Goal: Task Accomplishment & Management: Complete application form

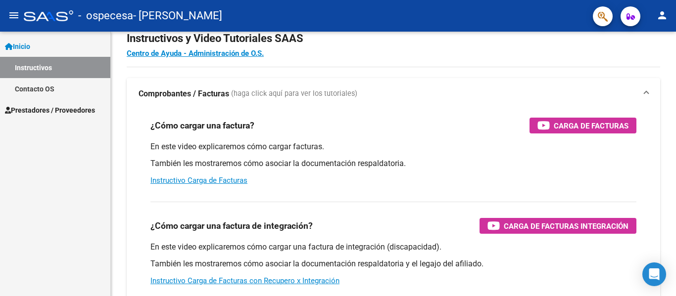
scroll to position [27, 0]
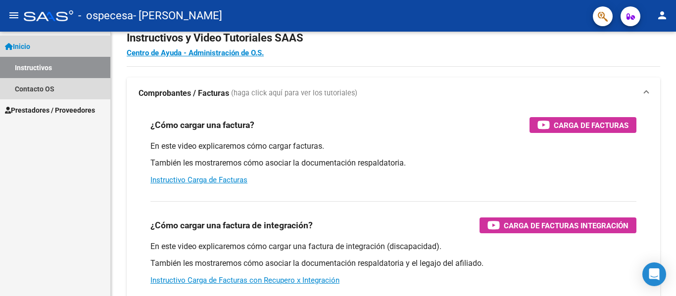
click at [83, 72] on link "Instructivos" at bounding box center [55, 67] width 110 height 21
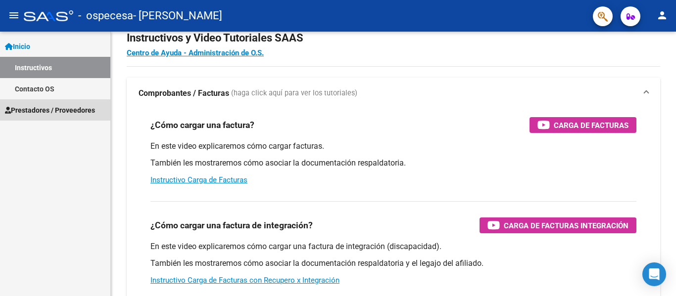
click at [72, 110] on span "Prestadores / Proveedores" at bounding box center [50, 110] width 90 height 11
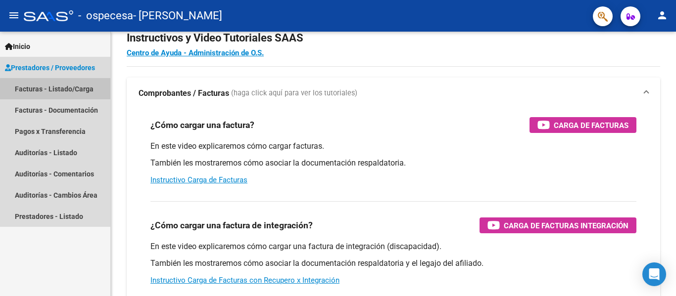
click at [80, 91] on link "Facturas - Listado/Carga" at bounding box center [55, 88] width 110 height 21
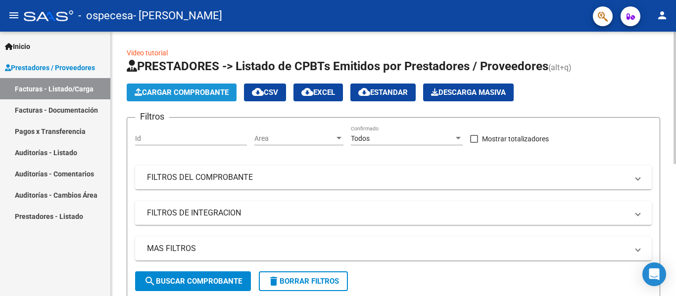
click at [195, 95] on span "Cargar Comprobante" at bounding box center [182, 92] width 94 height 9
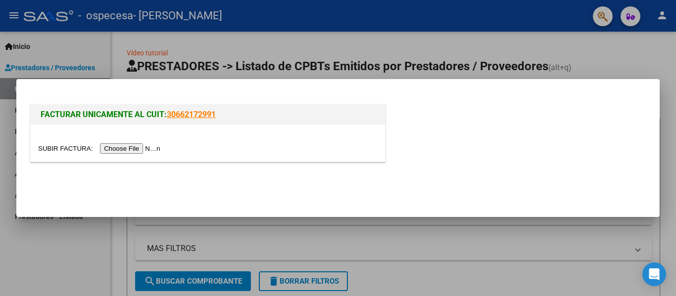
click at [155, 149] on input "file" at bounding box center [100, 148] width 125 height 10
click at [140, 149] on input "file" at bounding box center [100, 148] width 125 height 10
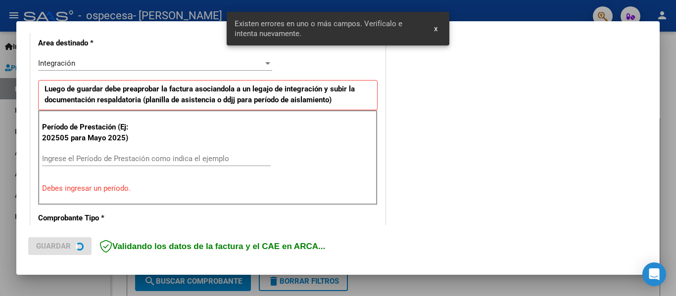
scroll to position [229, 0]
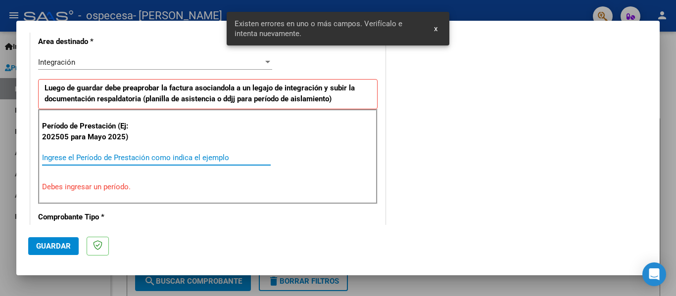
click at [82, 154] on input "Ingrese el Período de Prestación como indica el ejemplo" at bounding box center [156, 157] width 228 height 9
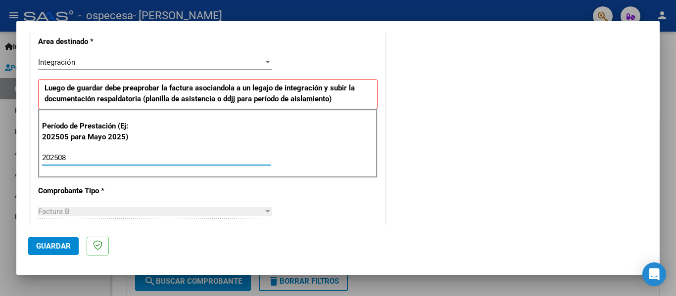
type input "202508"
click at [415, 171] on div "COMENTARIOS Comentarios del Prestador / Gerenciador:" at bounding box center [517, 244] width 260 height 860
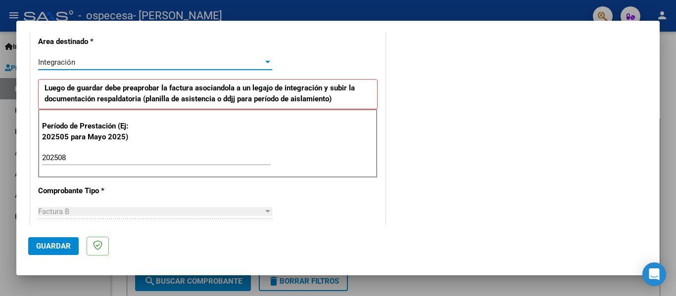
click at [267, 63] on div at bounding box center [267, 62] width 5 height 2
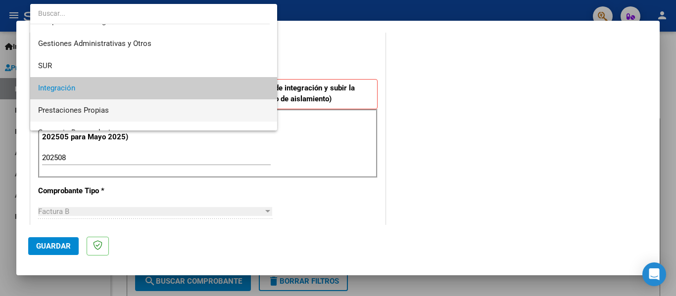
scroll to position [13, 0]
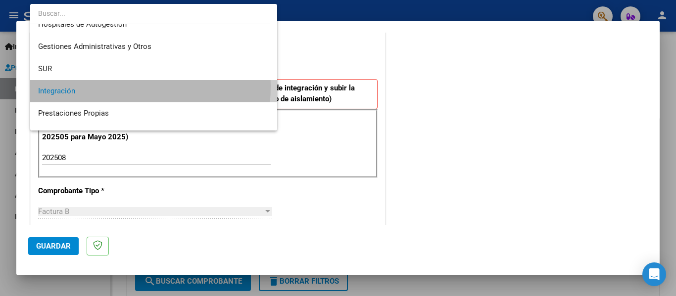
click at [91, 86] on span "Integración" at bounding box center [153, 91] width 231 height 22
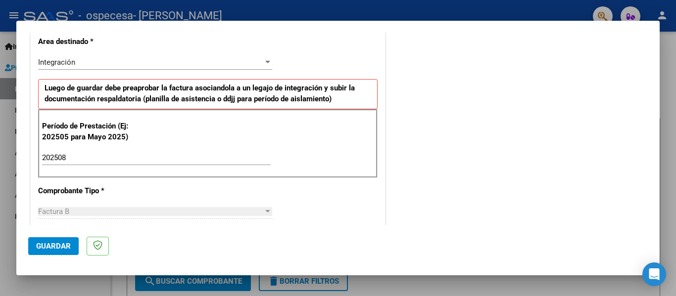
click at [483, 55] on div "COMENTARIOS Comentarios del Prestador / Gerenciador:" at bounding box center [517, 244] width 260 height 860
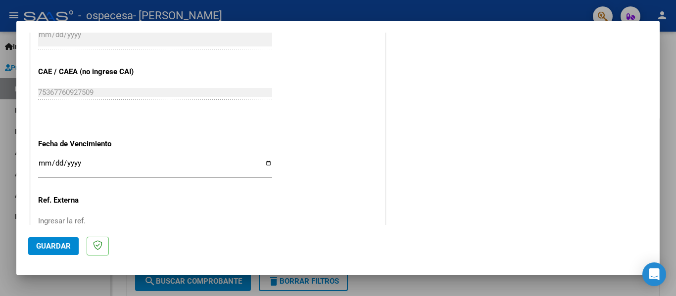
scroll to position [605, 0]
click at [60, 243] on span "Guardar" at bounding box center [53, 246] width 35 height 9
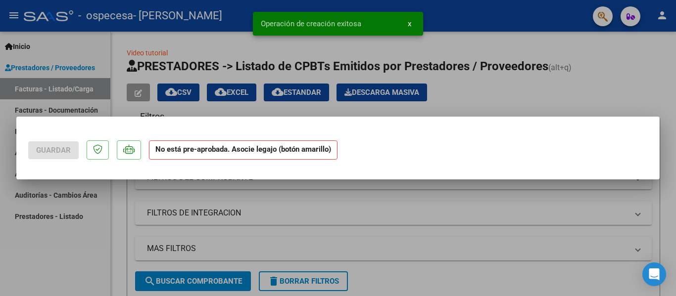
scroll to position [0, 0]
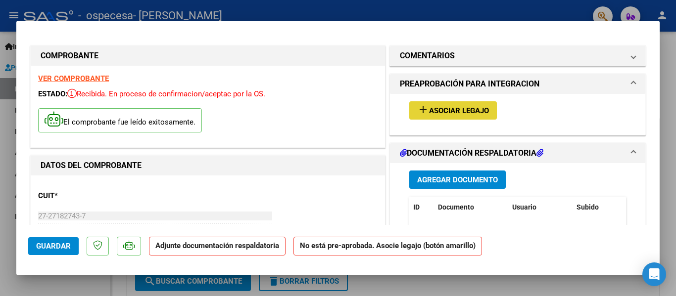
click at [420, 114] on mat-icon "add" at bounding box center [423, 110] width 12 height 12
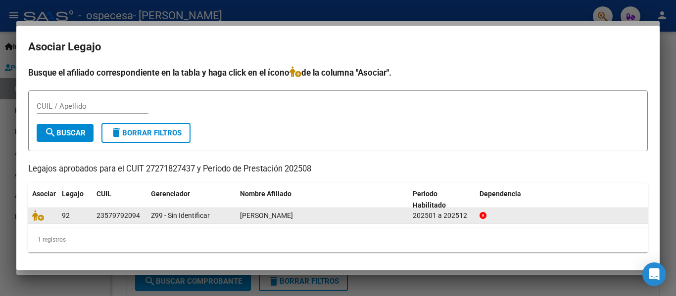
click at [143, 215] on datatable-body-cell "23579792094" at bounding box center [119, 215] width 54 height 15
click at [138, 219] on div "23579792094" at bounding box center [118, 215] width 44 height 11
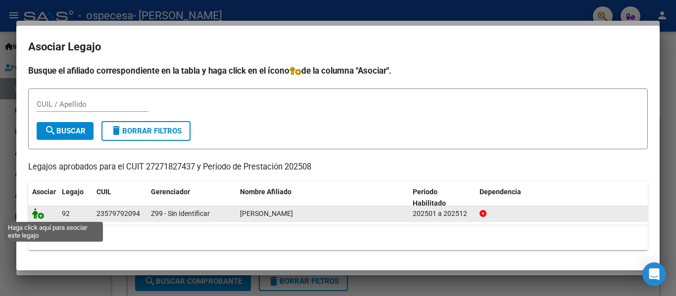
click at [37, 217] on icon at bounding box center [38, 213] width 12 height 11
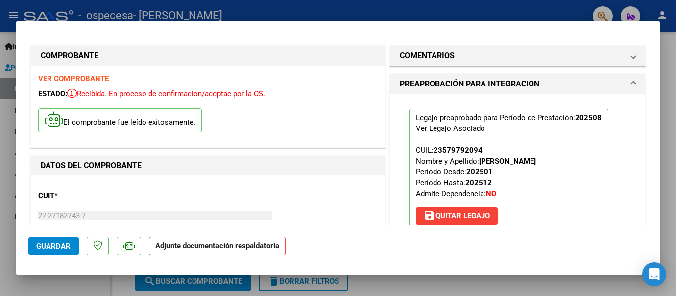
click at [215, 244] on strong "Adjunte documentación respaldatoria" at bounding box center [217, 245] width 124 height 9
click at [41, 248] on span "Guardar" at bounding box center [53, 246] width 35 height 9
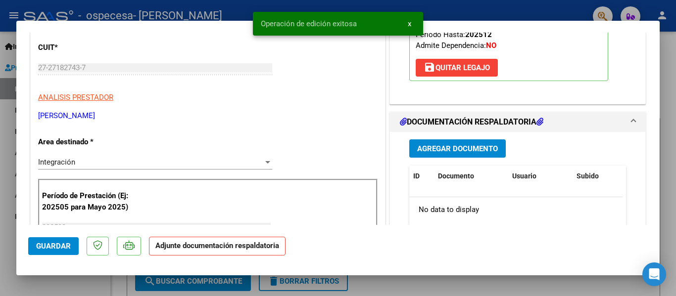
scroll to position [166, 0]
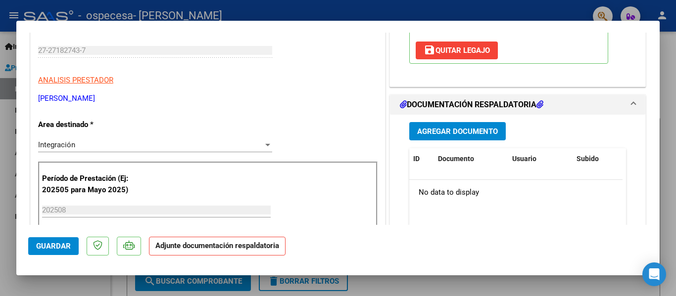
click at [483, 131] on span "Agregar Documento" at bounding box center [457, 131] width 81 height 9
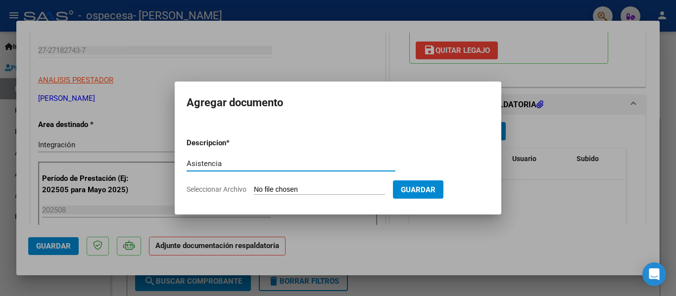
type input "Asistencia"
click at [354, 193] on input "Seleccionar Archivo" at bounding box center [319, 189] width 131 height 9
type input "C:\fakepath\ZUCCHI. Asist agosto.pdf"
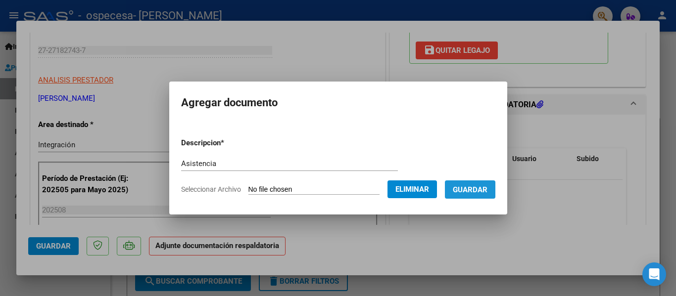
click at [480, 191] on span "Guardar" at bounding box center [470, 189] width 35 height 9
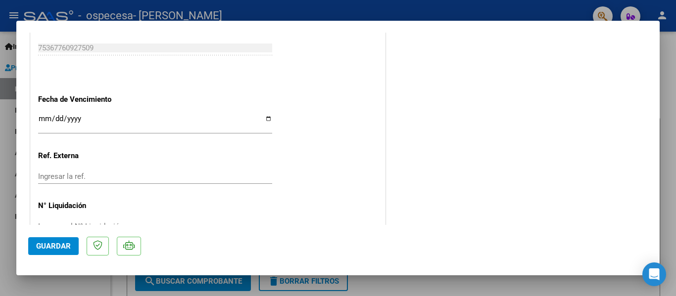
scroll to position [693, 0]
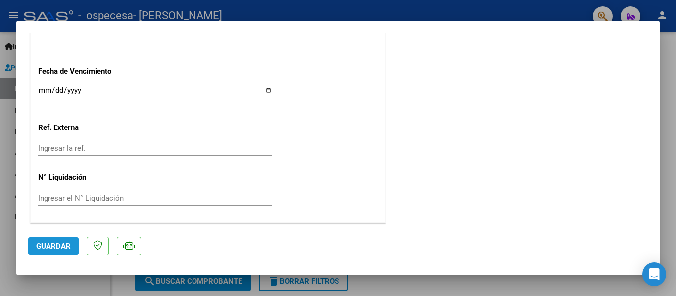
click at [48, 246] on span "Guardar" at bounding box center [53, 246] width 35 height 9
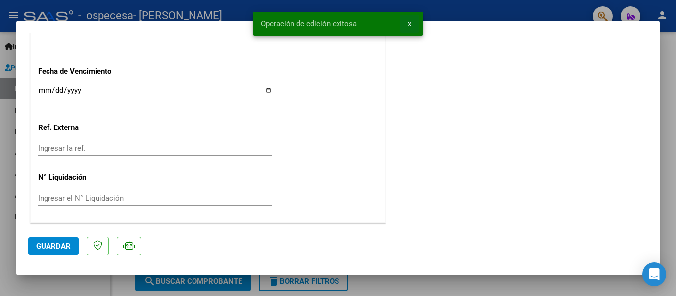
click at [408, 25] on span "x" at bounding box center [409, 23] width 3 height 9
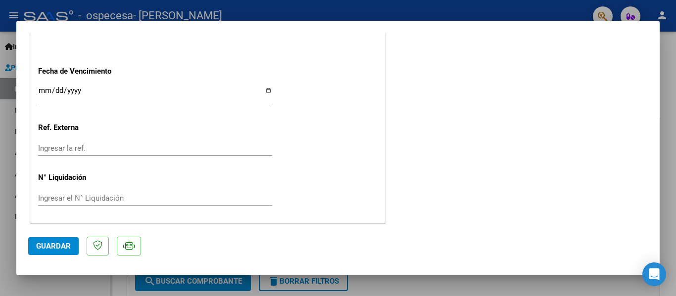
click at [493, 285] on div at bounding box center [338, 148] width 676 height 296
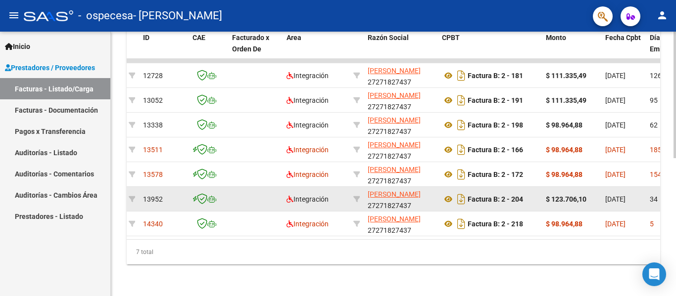
scroll to position [0, 0]
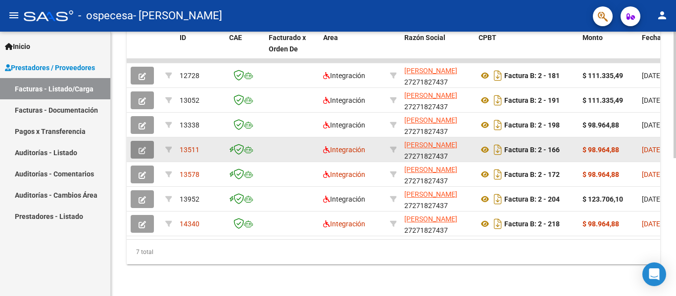
click at [149, 141] on button "button" at bounding box center [142, 150] width 23 height 18
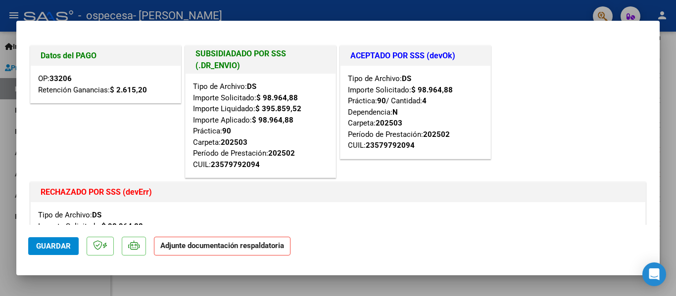
click at [276, 283] on div at bounding box center [338, 148] width 676 height 296
type input "$ 0,00"
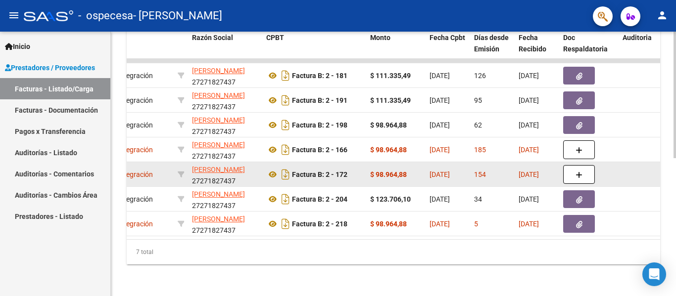
scroll to position [0, 213]
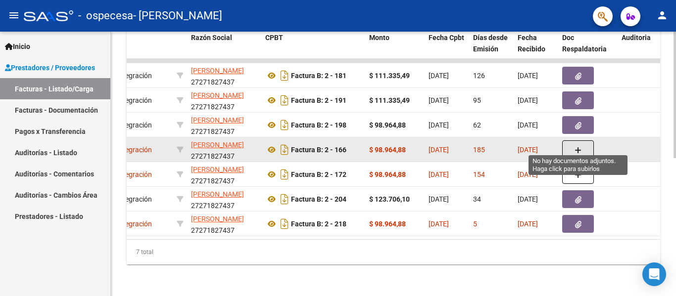
click at [574, 147] on icon "button" at bounding box center [577, 150] width 7 height 7
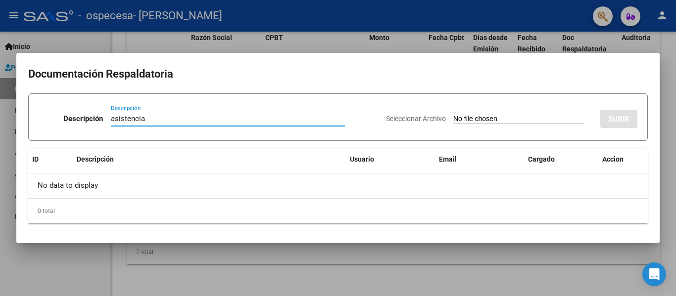
type input "asistencia"
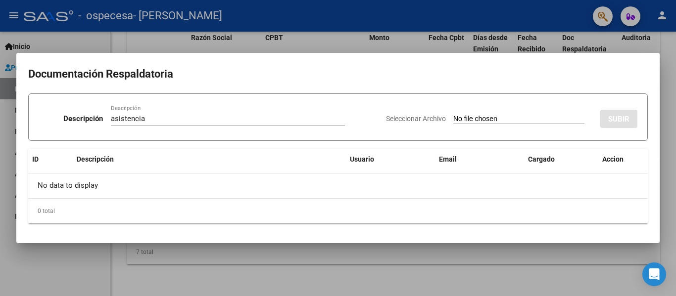
click at [497, 111] on div "Seleccionar Archivo SUBIR" at bounding box center [511, 117] width 251 height 30
click at [495, 114] on app-file-uploader "Seleccionar Archivo" at bounding box center [489, 118] width 206 height 9
click at [480, 125] on div "Seleccionar Archivo SUBIR" at bounding box center [511, 117] width 251 height 30
click at [232, 146] on div "Descripción asistencia Descripción Seleccionar Archivo SUBIR ID Descripción Usu…" at bounding box center [337, 158] width 619 height 130
click at [453, 118] on input "Seleccionar Archivo" at bounding box center [518, 119] width 131 height 9
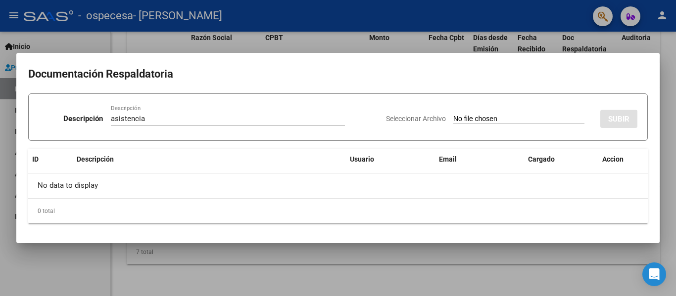
type input "C:\fakepath\ZUCCHI. Asist febrero.pdf"
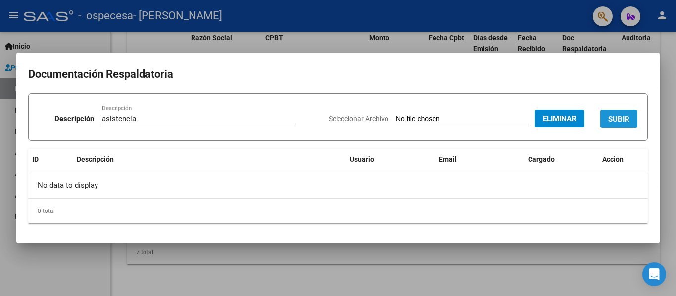
click at [627, 128] on button "SUBIR" at bounding box center [618, 119] width 37 height 18
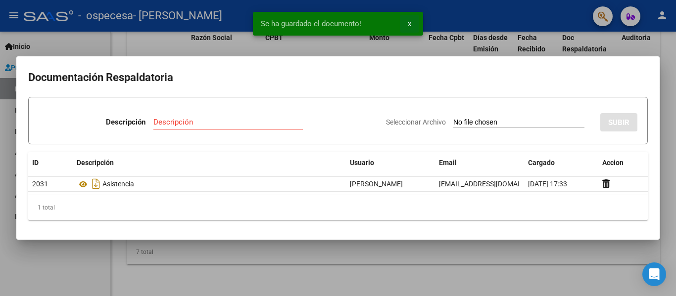
click at [412, 24] on button "x" at bounding box center [409, 24] width 19 height 18
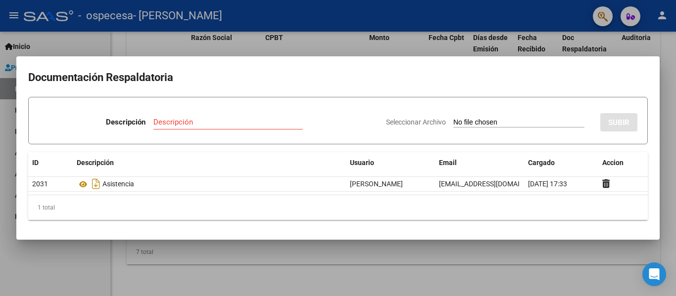
click at [401, 263] on div at bounding box center [338, 148] width 676 height 296
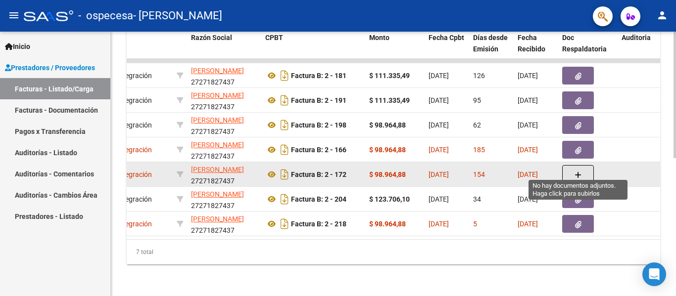
click at [572, 168] on button "button" at bounding box center [578, 174] width 32 height 19
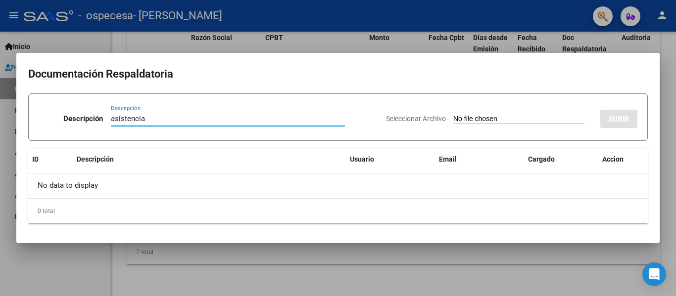
type input "asistencia"
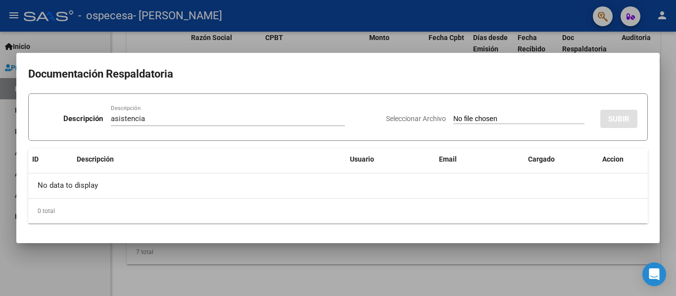
click at [474, 124] on input "Seleccionar Archivo" at bounding box center [518, 119] width 131 height 9
type input "C:\fakepath\ZUCCHI. Asist marzo.pdf"
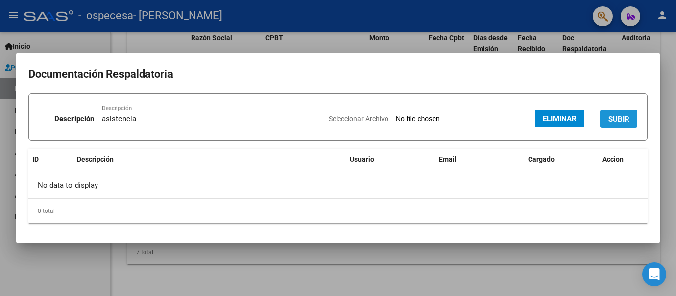
click at [625, 116] on span "SUBIR" at bounding box center [618, 119] width 21 height 9
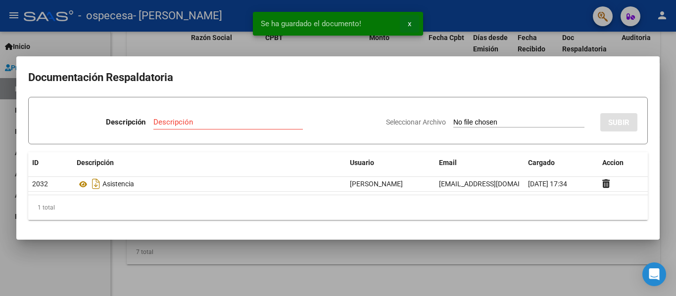
click at [409, 22] on span "x" at bounding box center [409, 23] width 3 height 9
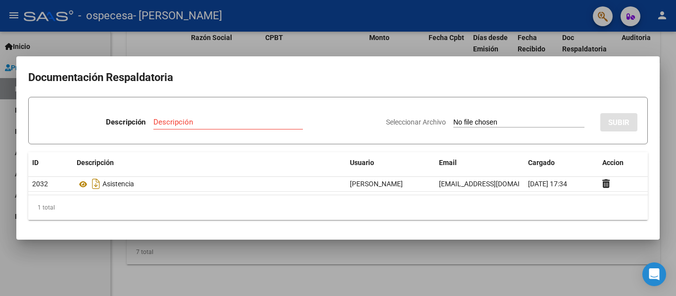
click at [353, 253] on div at bounding box center [338, 148] width 676 height 296
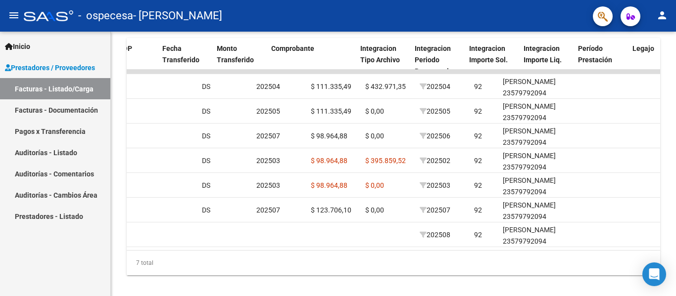
scroll to position [0, 725]
